Goal: Check status

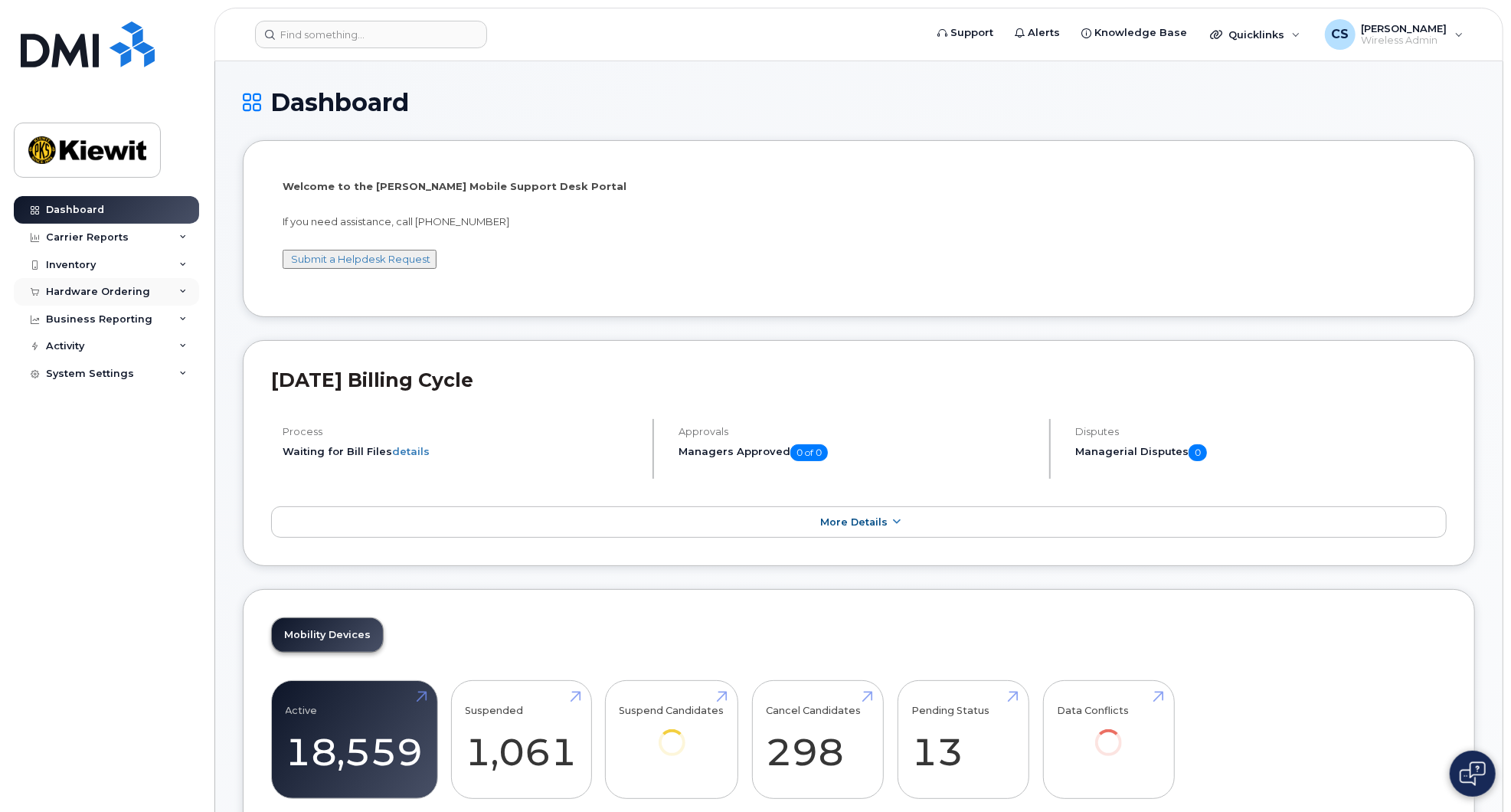
click at [119, 293] on div "Hardware Ordering" at bounding box center [98, 292] width 104 height 12
click at [90, 353] on link "Orders" at bounding box center [120, 349] width 158 height 29
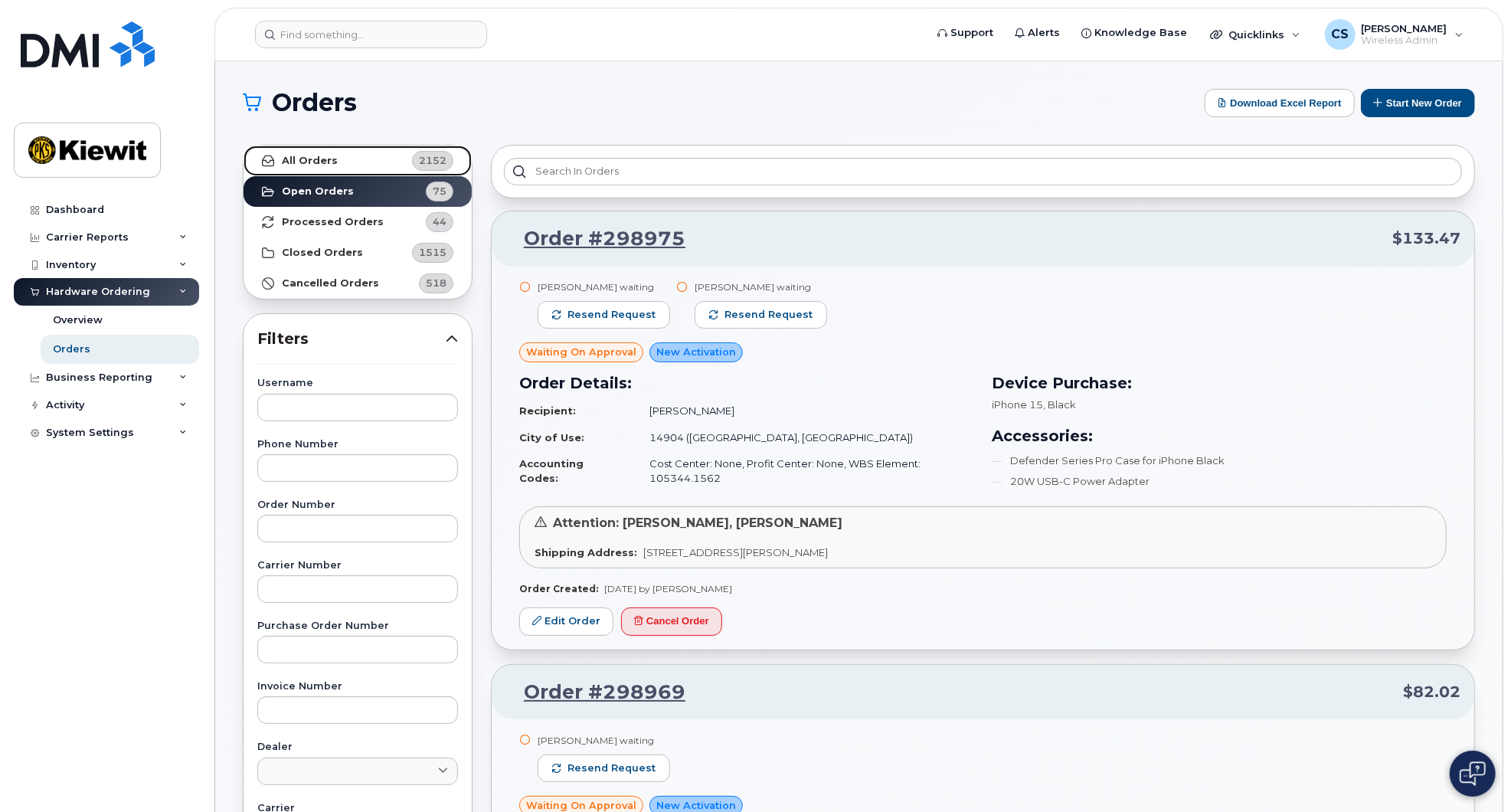
click at [389, 169] on link "All Orders 2152" at bounding box center [357, 160] width 229 height 30
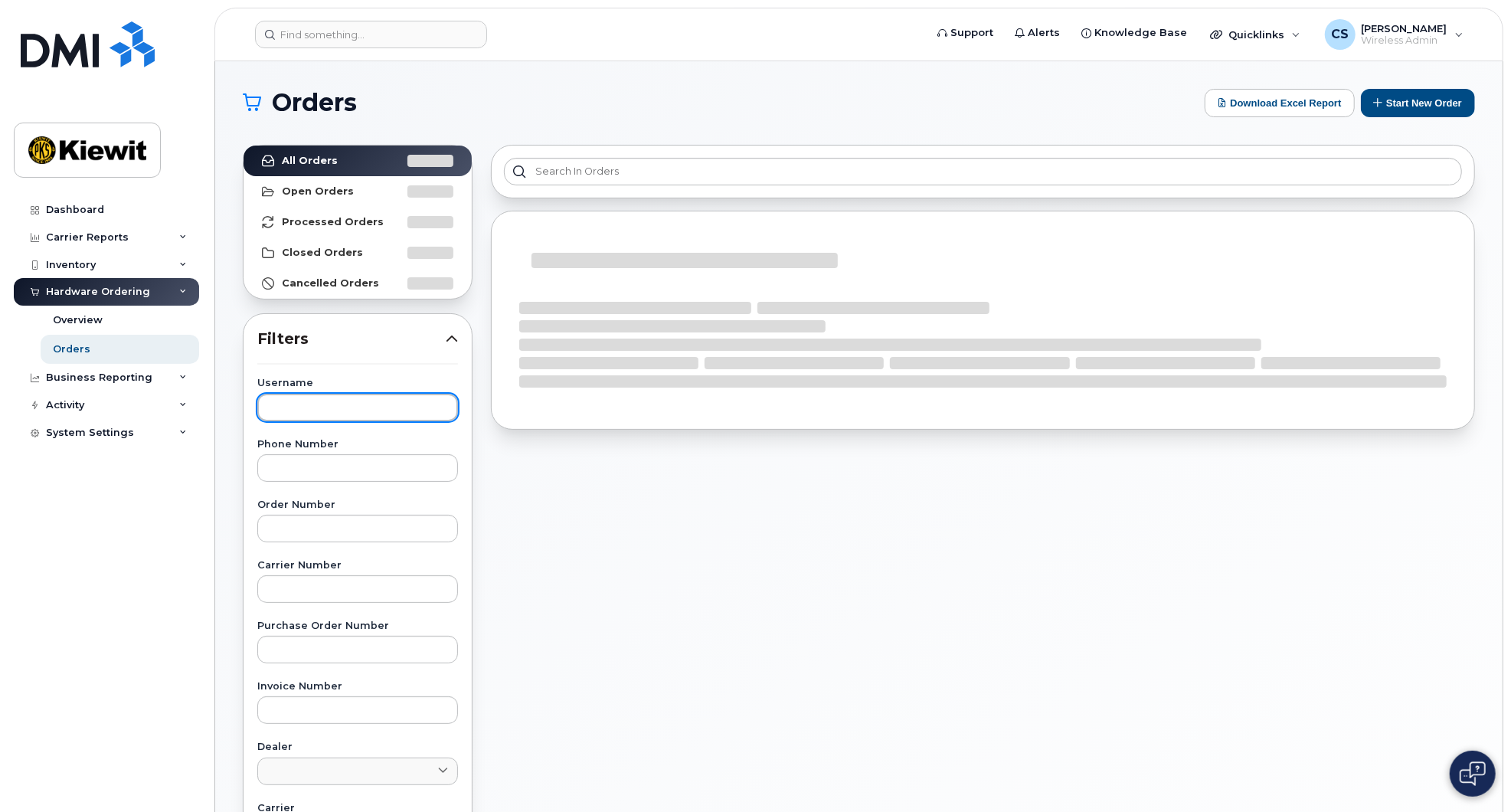
click at [336, 410] on input "text" at bounding box center [357, 408] width 201 height 28
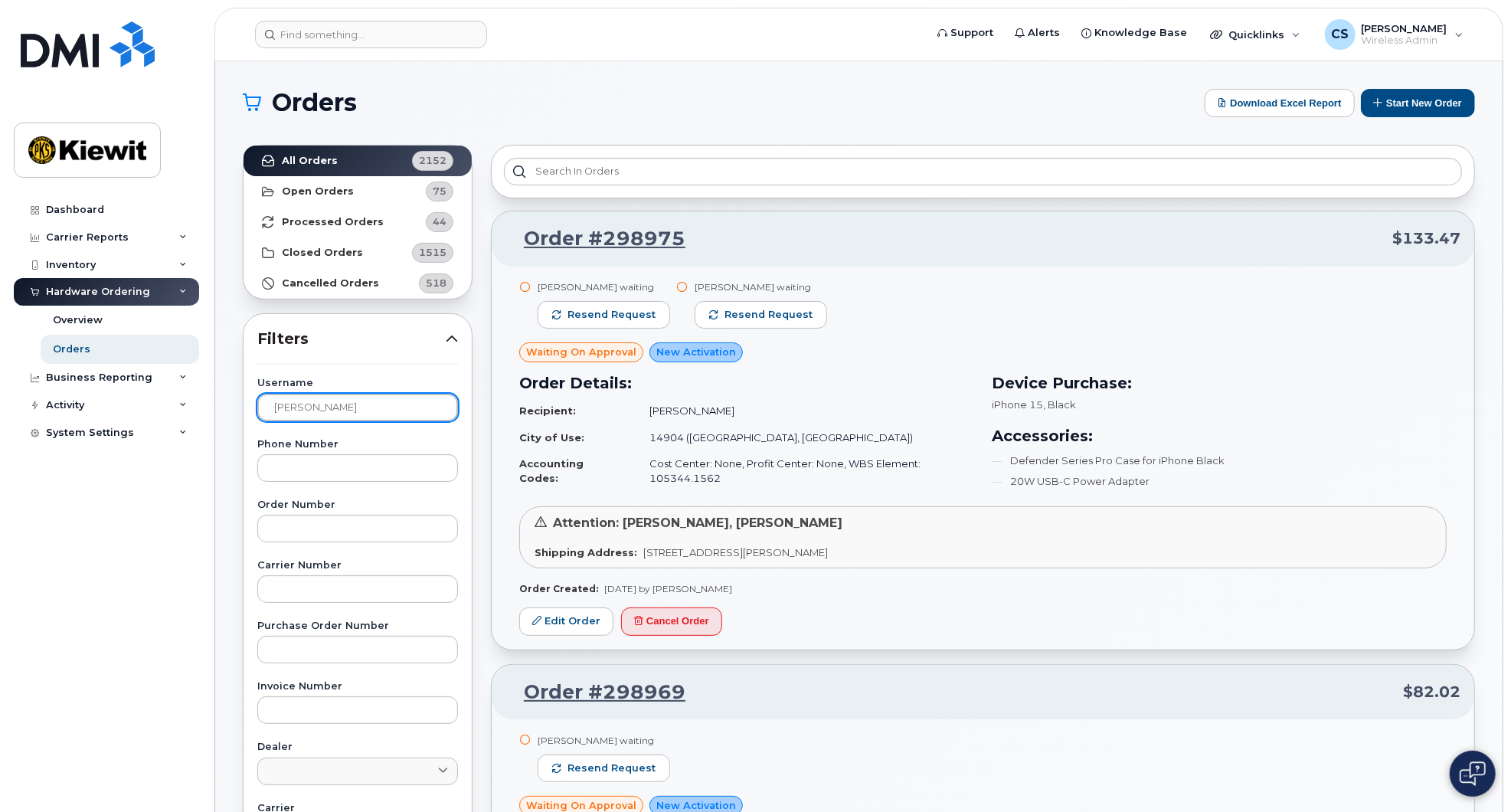
type input "[PERSON_NAME]"
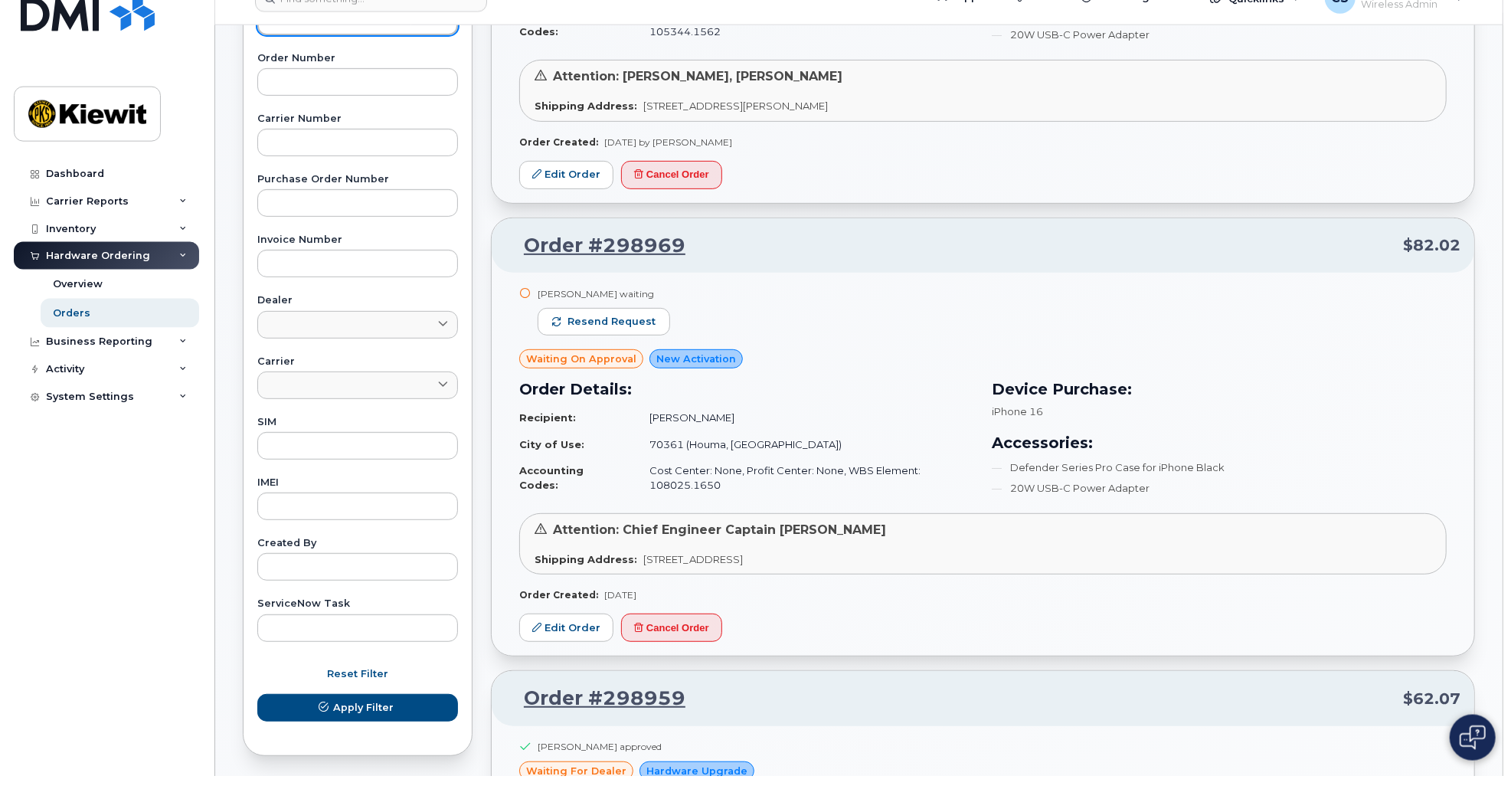
scroll to position [413, 0]
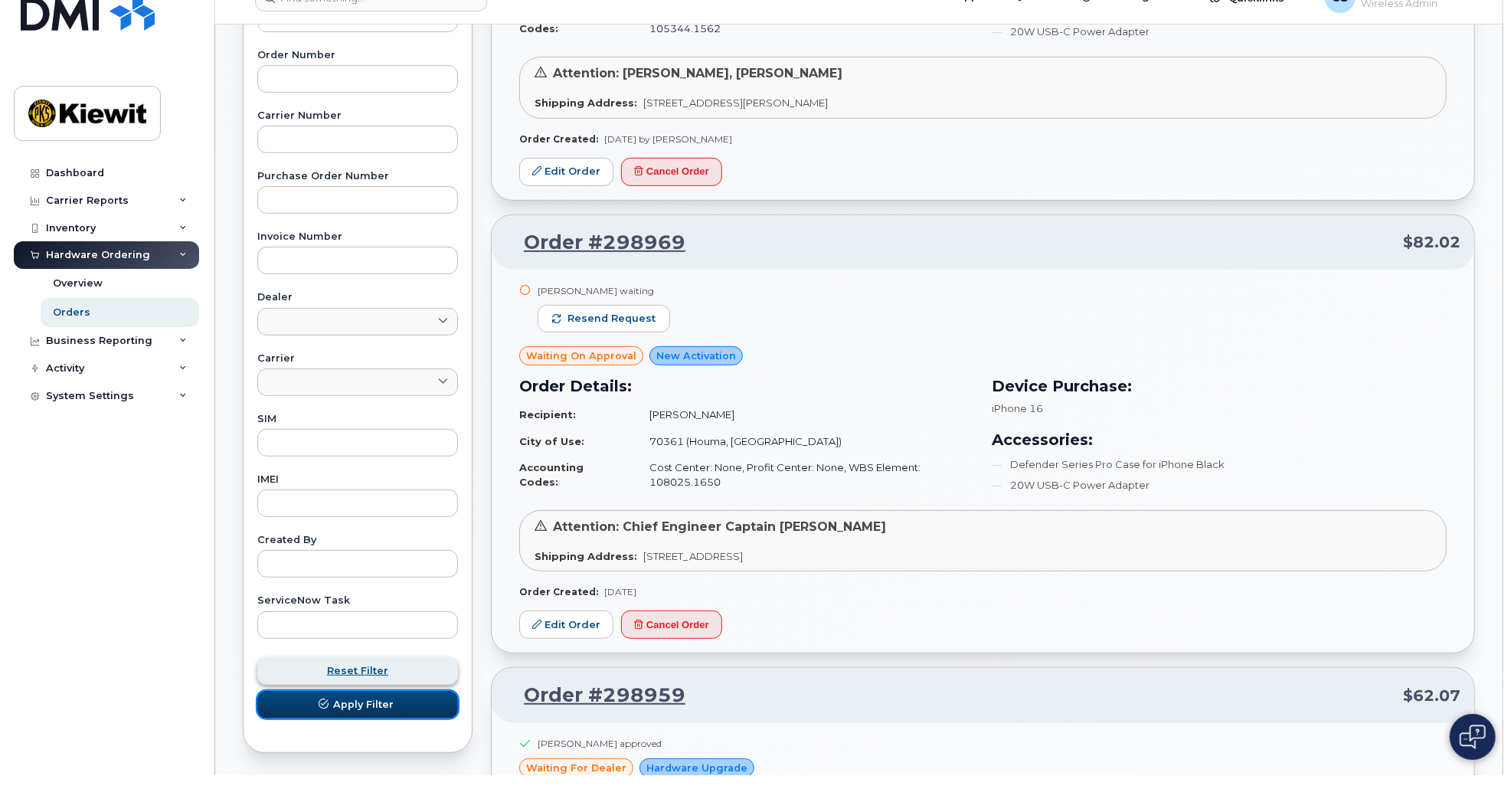
click at [421, 745] on button "Apply Filter" at bounding box center [357, 742] width 201 height 28
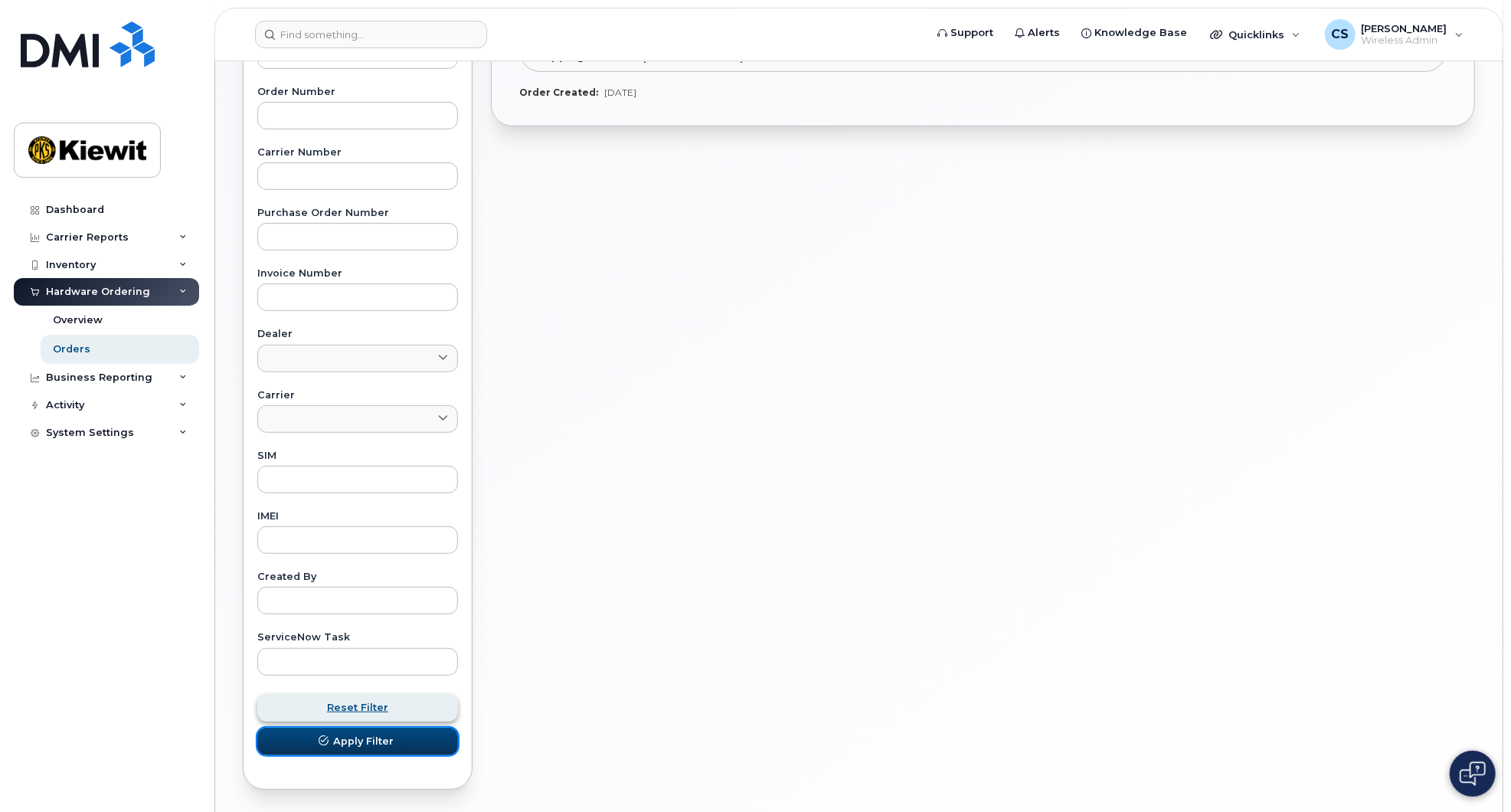
scroll to position [0, 0]
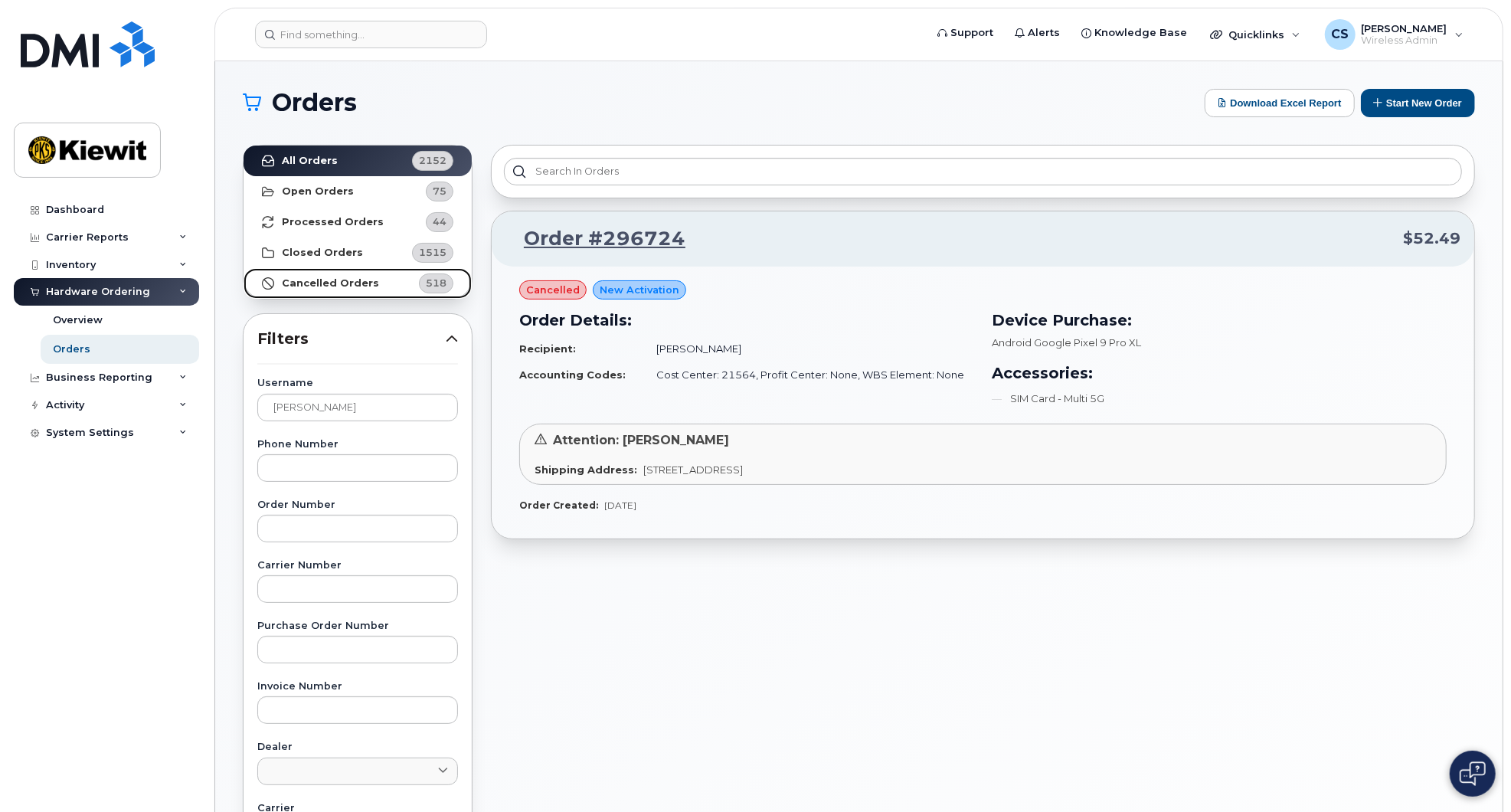
click at [343, 283] on strong "Cancelled Orders" at bounding box center [330, 283] width 97 height 12
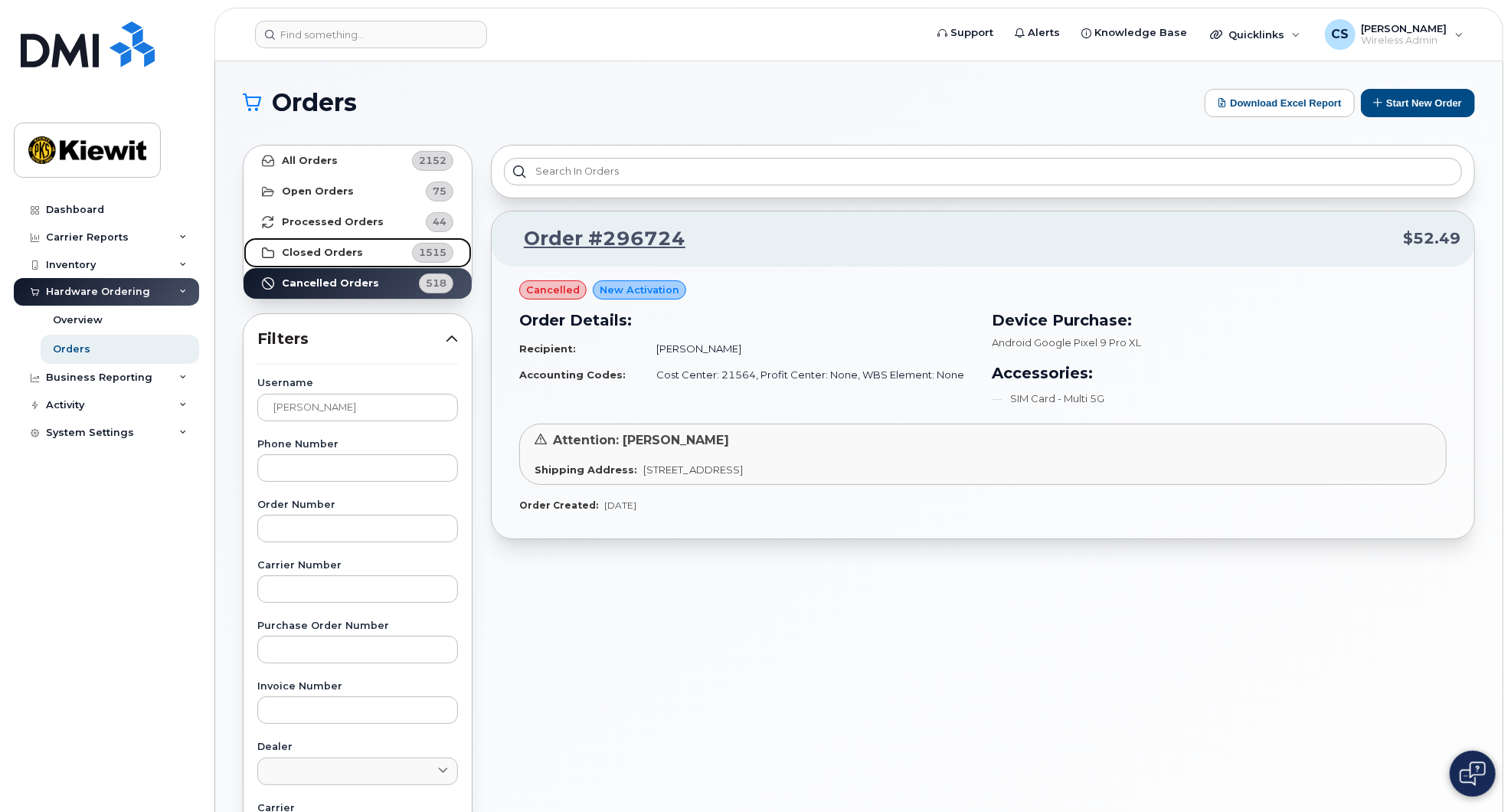
click at [341, 253] on strong "Closed Orders" at bounding box center [322, 253] width 81 height 12
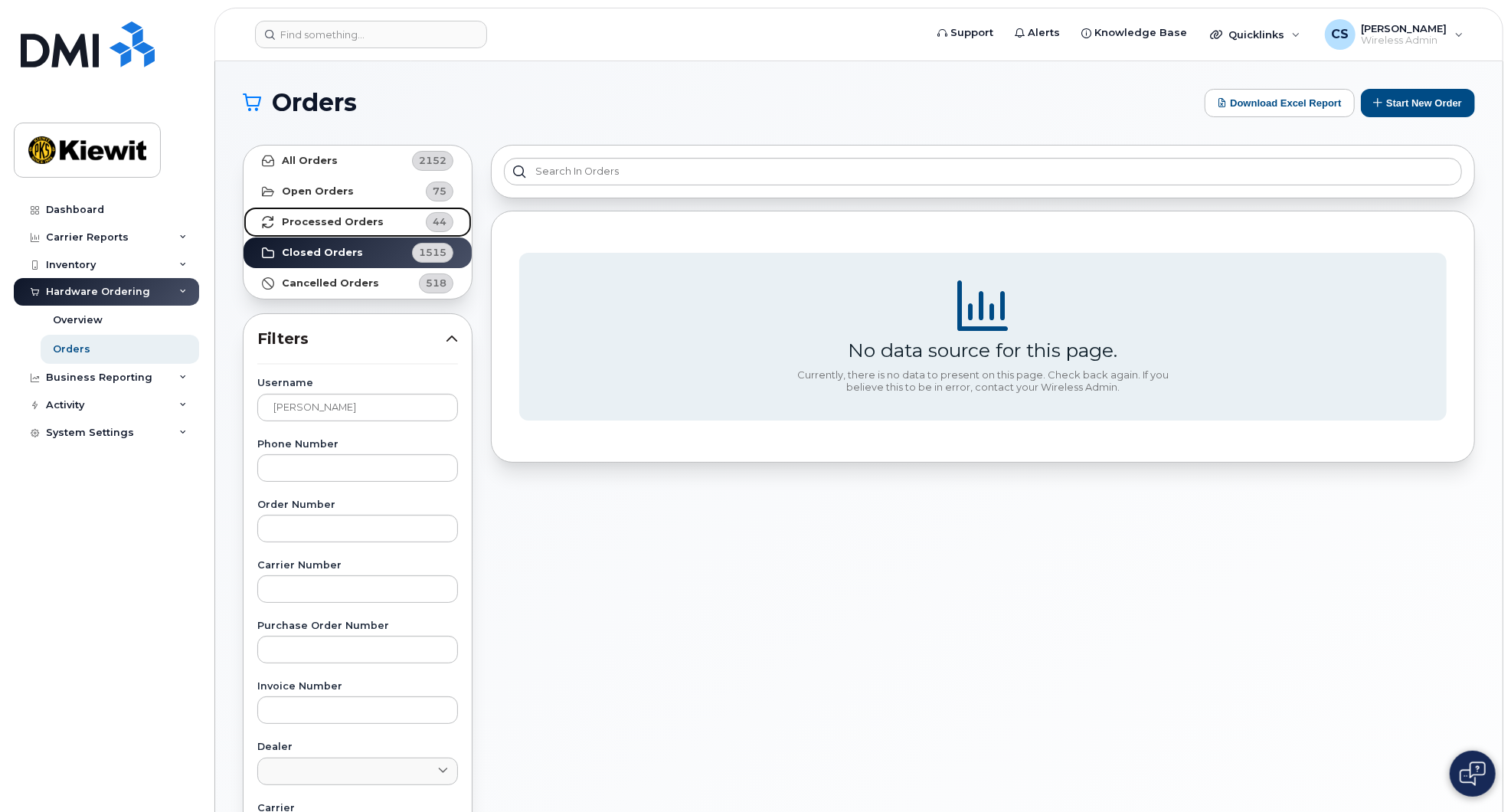
click at [354, 216] on strong "Processed Orders" at bounding box center [332, 222] width 102 height 12
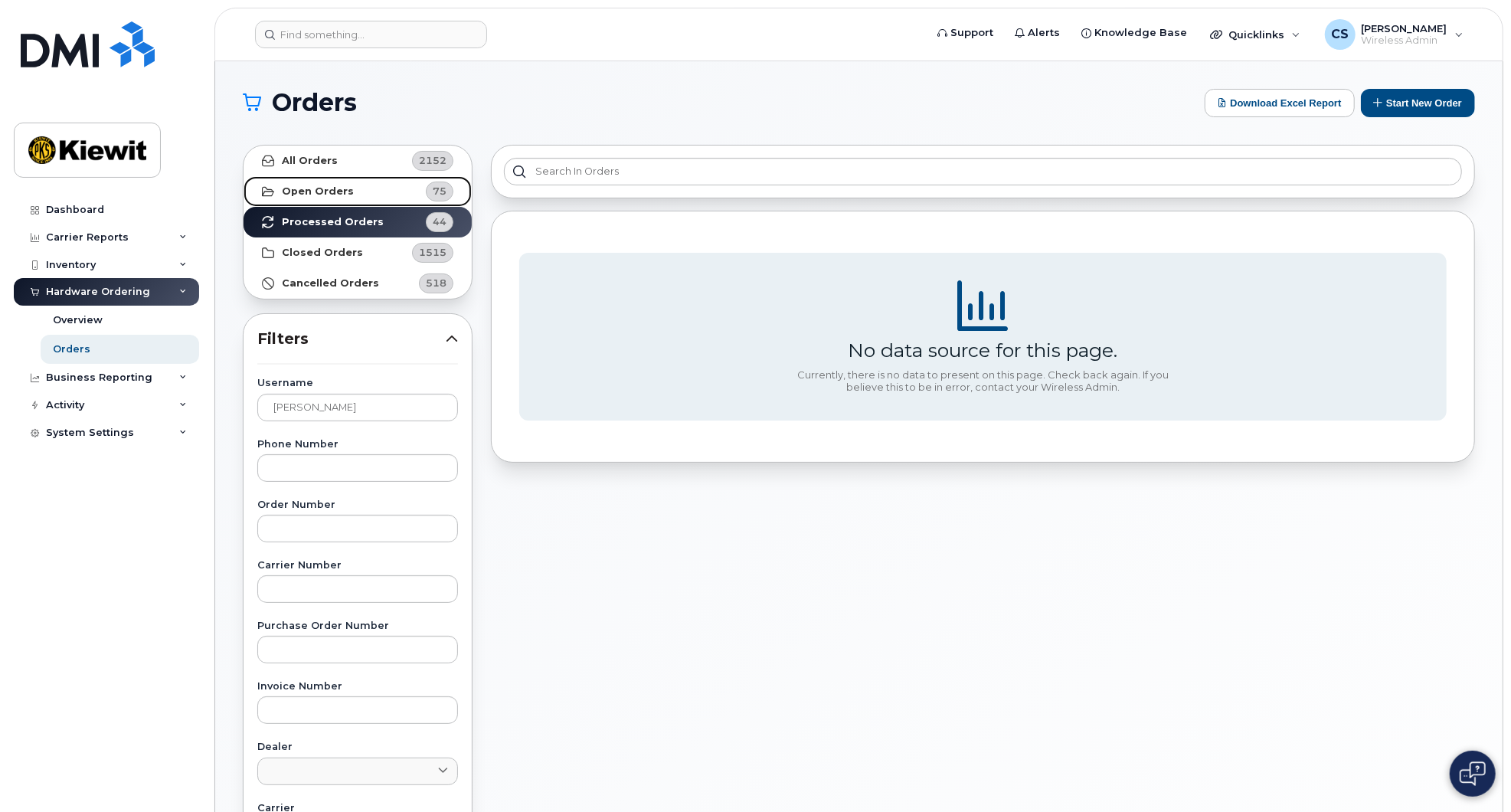
click at [355, 198] on link "Open Orders 75" at bounding box center [357, 191] width 229 height 30
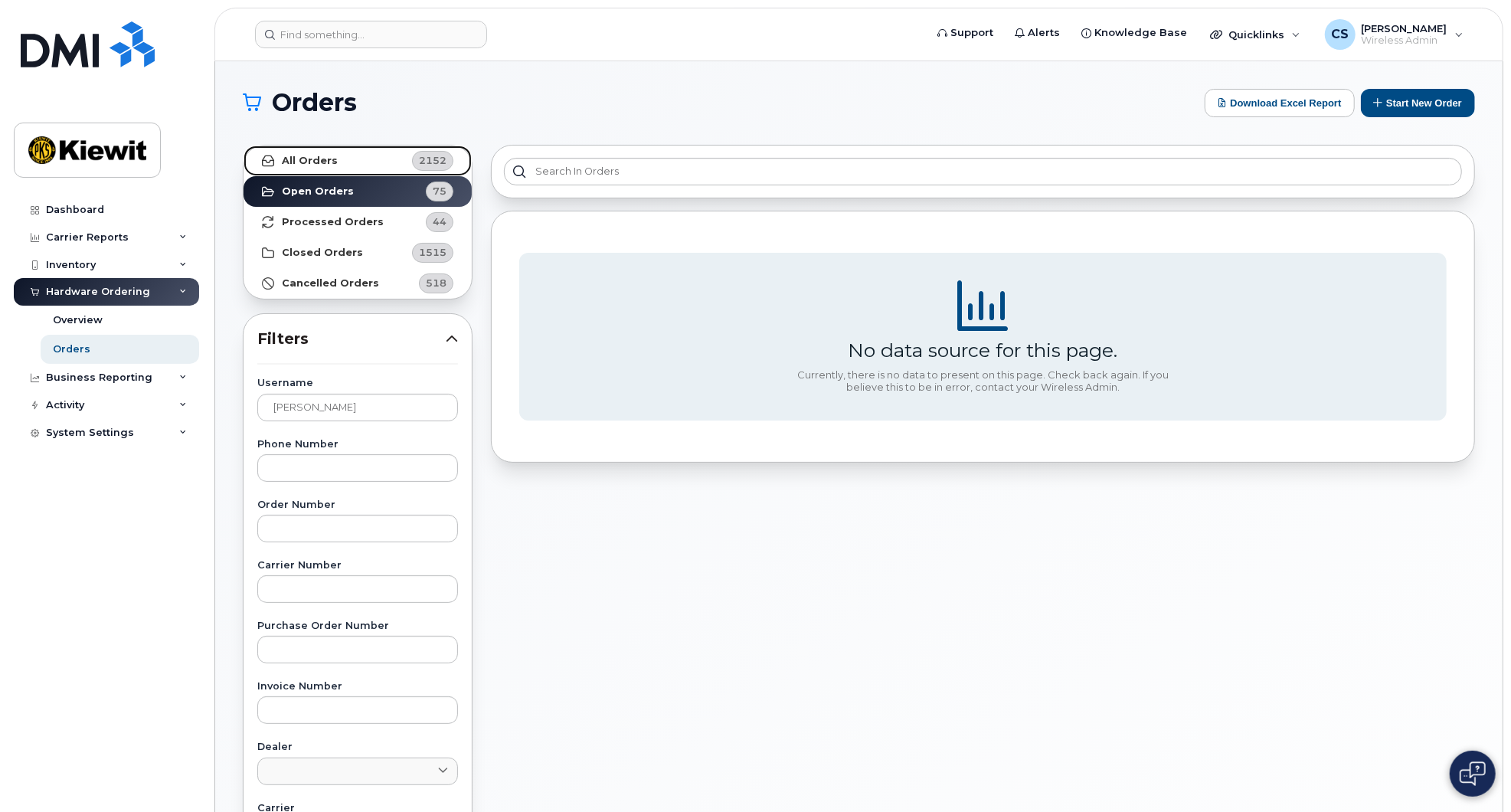
click at [363, 166] on link "All Orders 2152" at bounding box center [357, 160] width 229 height 30
